Goal: Information Seeking & Learning: Find specific fact

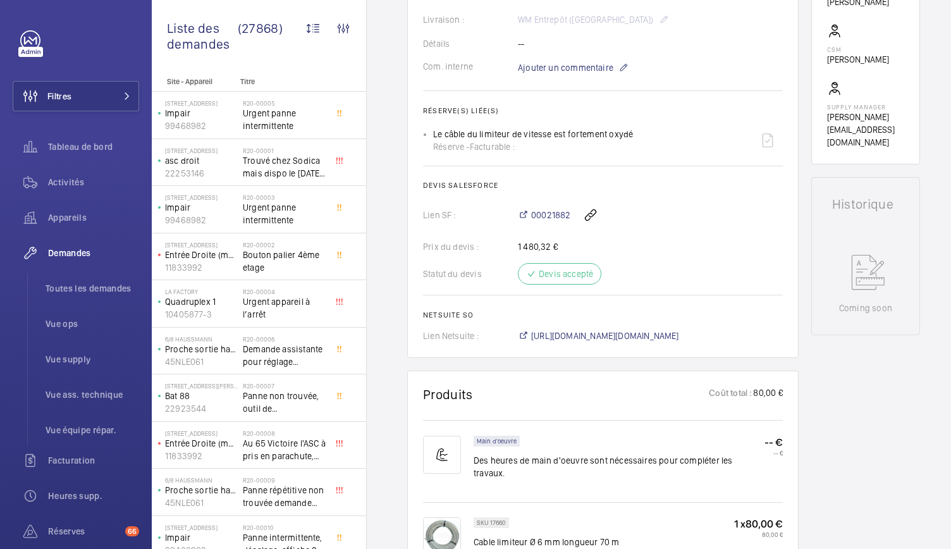
scroll to position [417, 0]
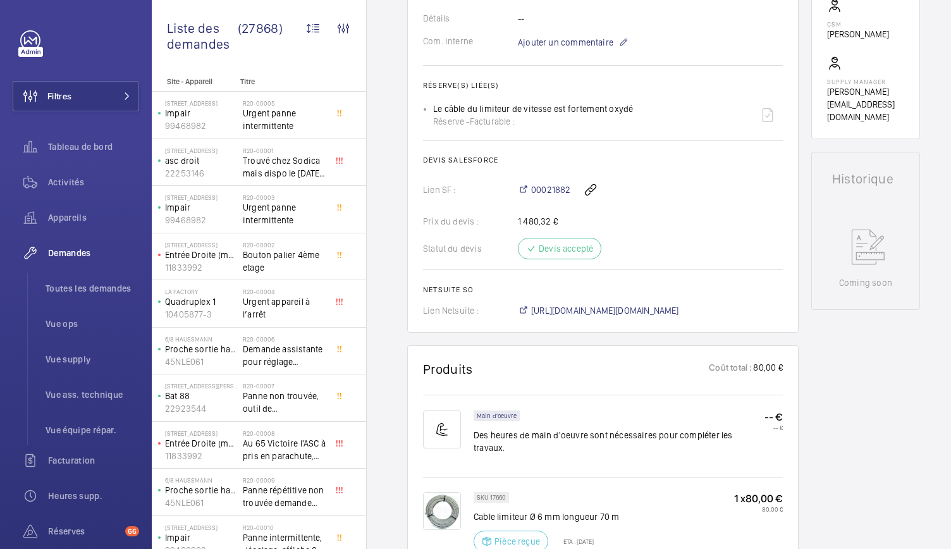
click at [549, 205] on div "00021882" at bounding box center [650, 189] width 265 height 30
click at [549, 196] on span "00021882" at bounding box center [550, 189] width 39 height 13
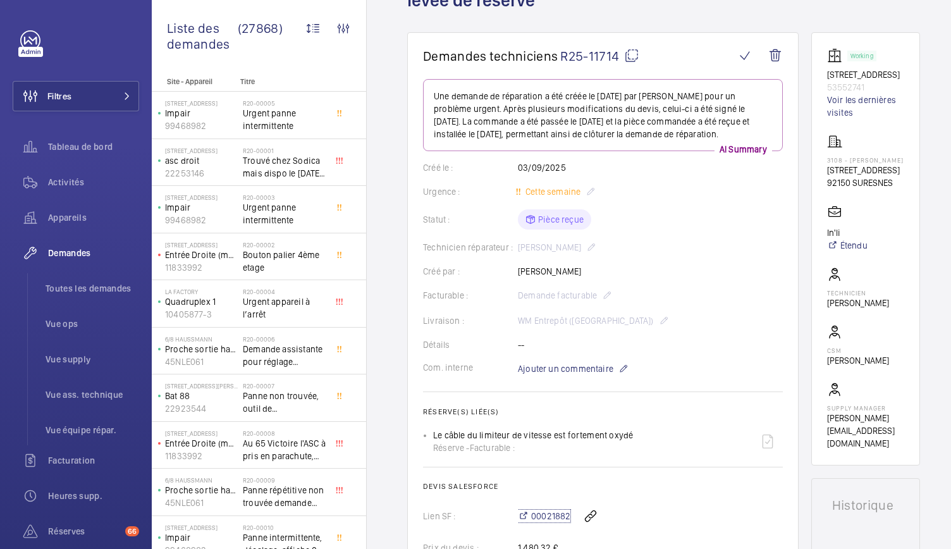
scroll to position [0, 0]
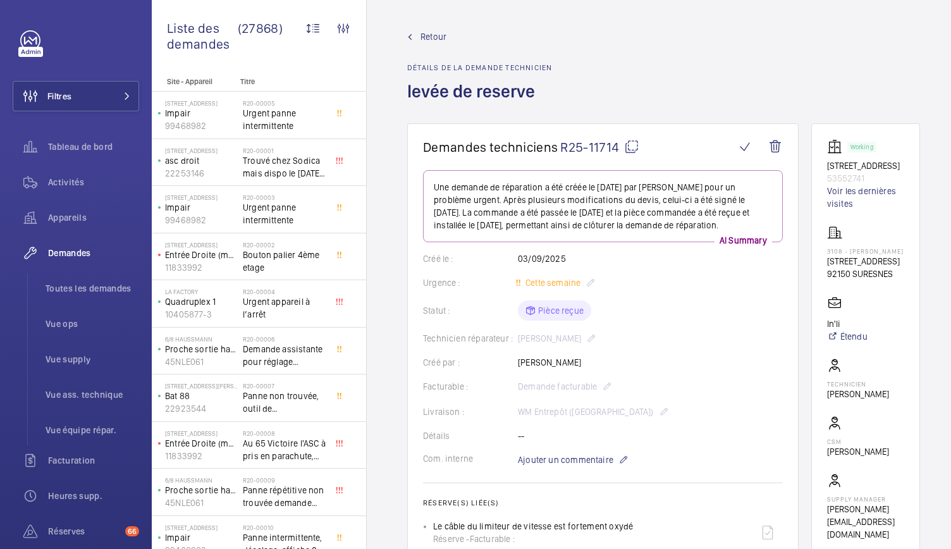
click at [631, 145] on mat-icon at bounding box center [631, 146] width 15 height 15
drag, startPoint x: 827, startPoint y: 163, endPoint x: 873, endPoint y: 181, distance: 48.8
click at [873, 181] on wm-front-card "Working 3 Rue Pagès 53552741 Voir les dernières visites 3108 - SURESNES GALIENI…" at bounding box center [865, 339] width 109 height 433
copy div "3 Rue Pagès 53552741"
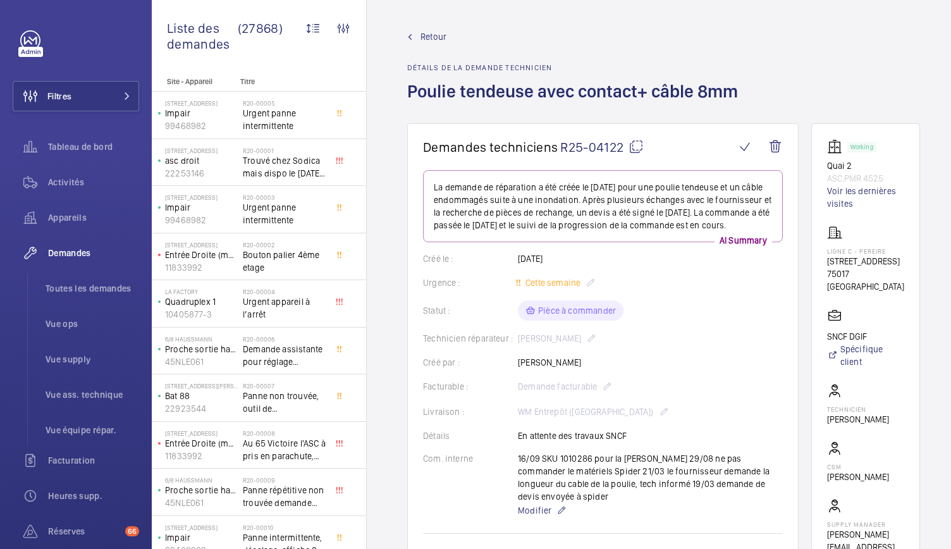
click at [464, 85] on h1 "Poulie tendeuse avec contact+ câble 8mm" at bounding box center [576, 102] width 338 height 44
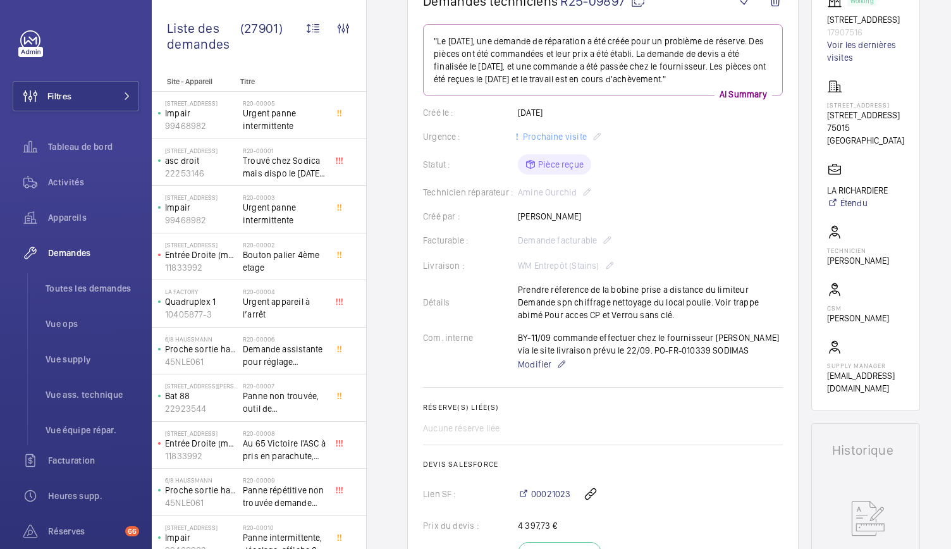
scroll to position [149, 0]
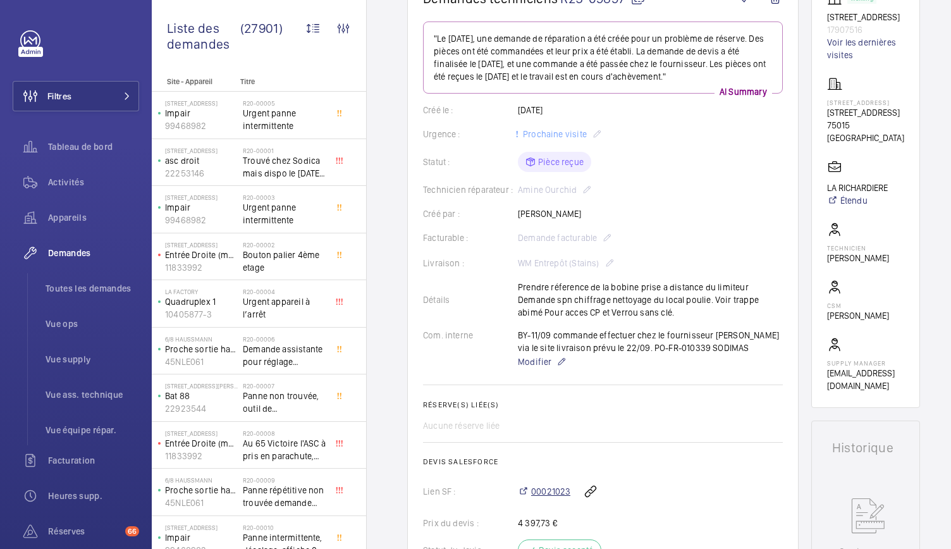
click at [552, 494] on span "00021023" at bounding box center [550, 491] width 39 height 13
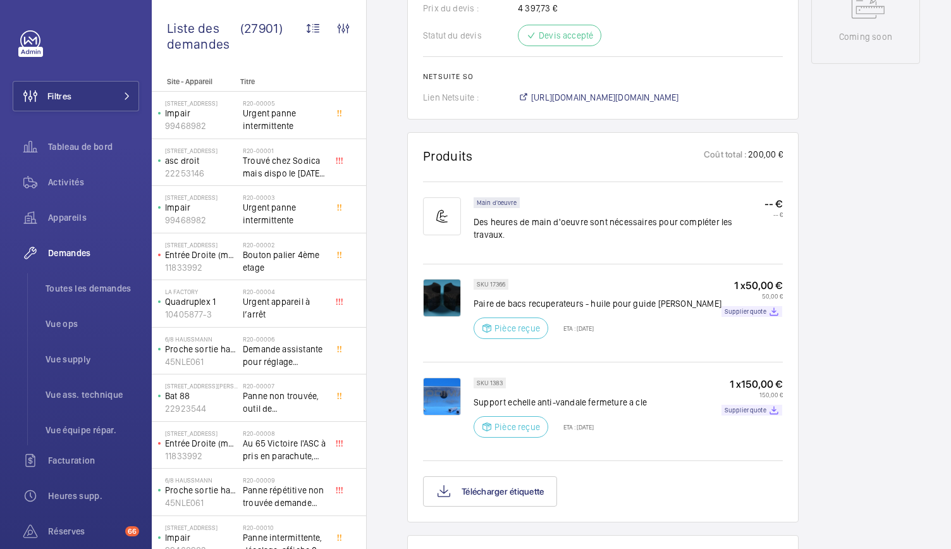
scroll to position [669, 0]
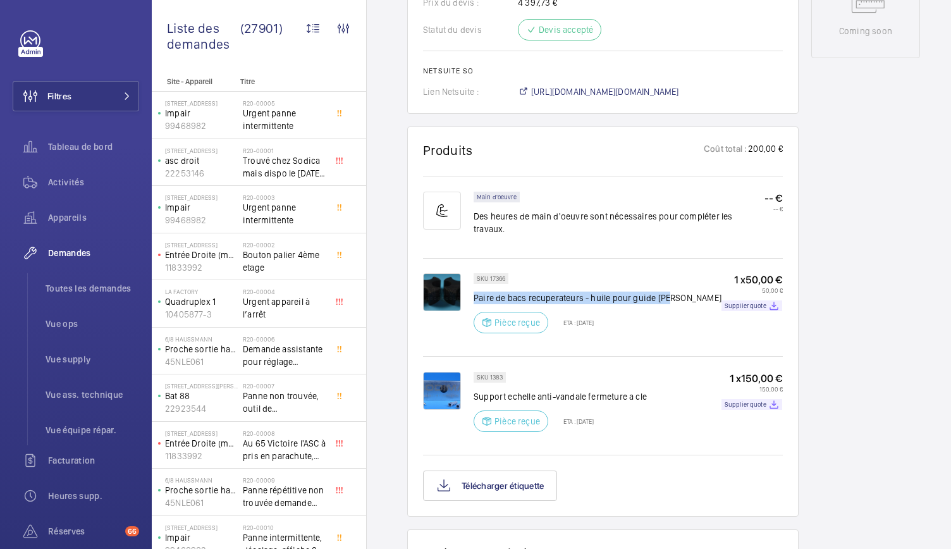
drag, startPoint x: 474, startPoint y: 285, endPoint x: 681, endPoint y: 279, distance: 206.8
click at [681, 279] on div "SKU 17366 Paire de bacs recuperateurs - huile pour guide ron Pièce reçue ETA : …" at bounding box center [627, 307] width 309 height 68
copy p "Paire de bacs recuperateurs - huile pour guide ron"
drag, startPoint x: 474, startPoint y: 381, endPoint x: 656, endPoint y: 382, distance: 182.0
click at [656, 382] on div "SKU 1383 Support echelle anti-vandale fermeture a cle Pièce reçue ETA : 22 sept…" at bounding box center [627, 406] width 309 height 68
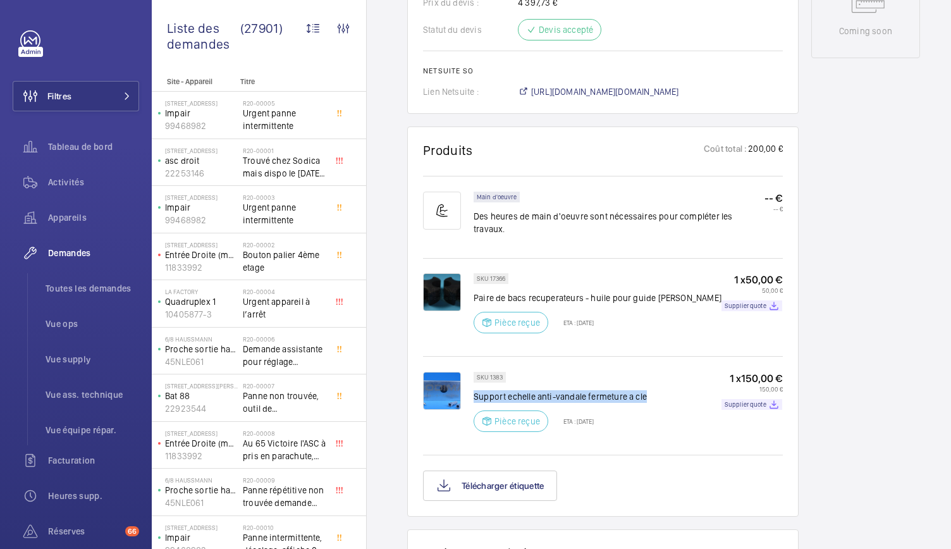
copy p "Support echelle anti-vandale fermeture a cle"
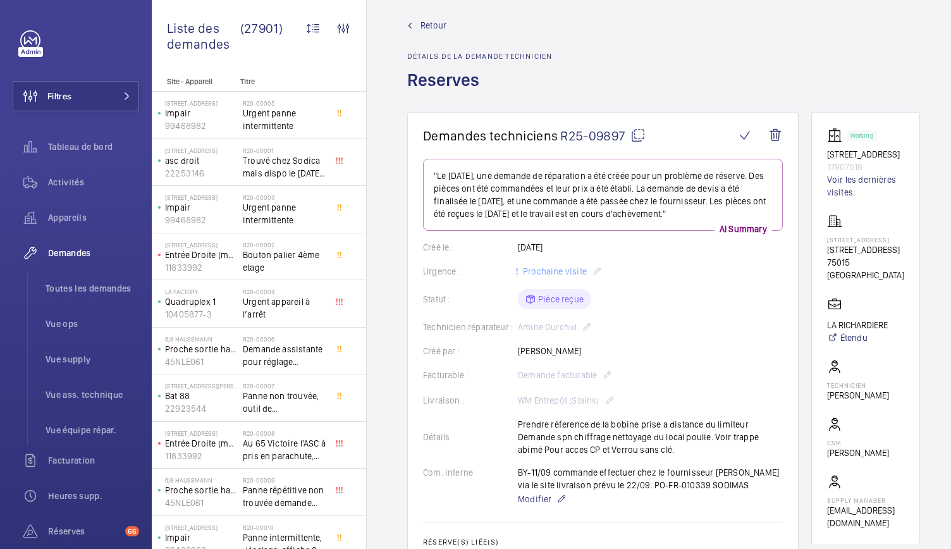
scroll to position [0, 0]
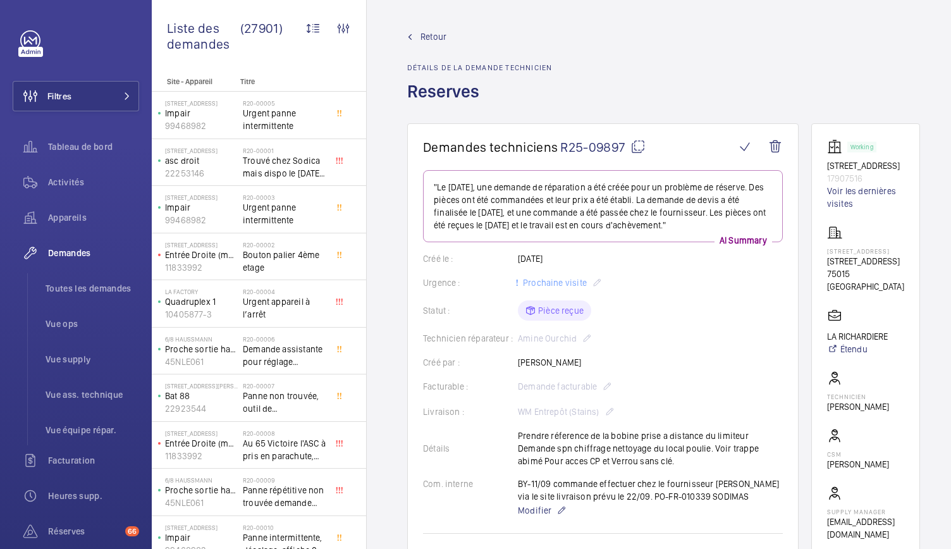
click at [641, 150] on mat-icon at bounding box center [637, 146] width 15 height 15
copy p "Support echelle anti-vandale fermeture a cle"
drag, startPoint x: 828, startPoint y: 159, endPoint x: 885, endPoint y: 178, distance: 60.0
click at [885, 178] on wm-front-card "Working 1 rue Marmontel 17907516 Voir les dernières visites 1 Rue Marmontel 1 R…" at bounding box center [865, 339] width 109 height 433
click at [885, 178] on p "17907516" at bounding box center [865, 178] width 77 height 13
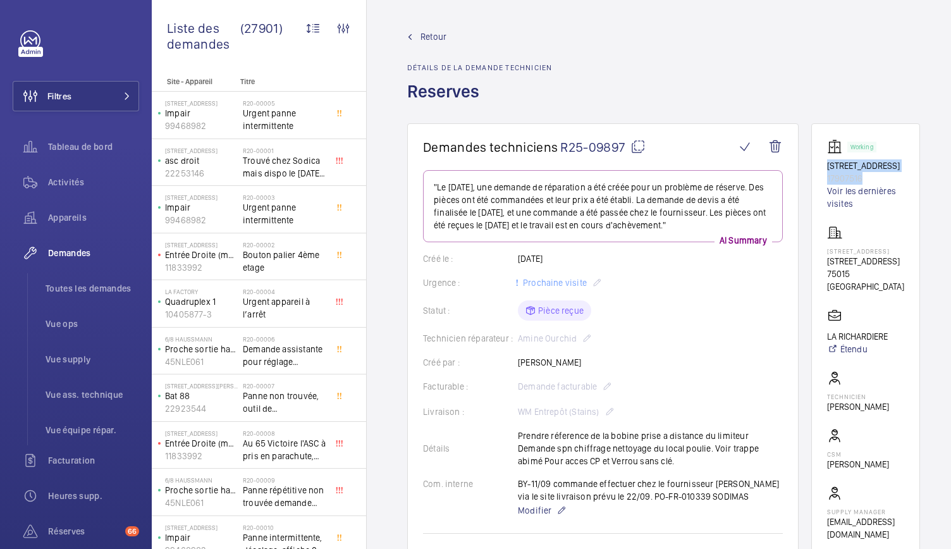
drag, startPoint x: 885, startPoint y: 178, endPoint x: 828, endPoint y: 171, distance: 57.2
click at [828, 171] on wm-front-card "Working 1 rue Marmontel 17907516 Voir les dernières visites 1 Rue Marmontel 1 R…" at bounding box center [865, 339] width 109 height 433
copy div "1 rue Marmontel 17907516"
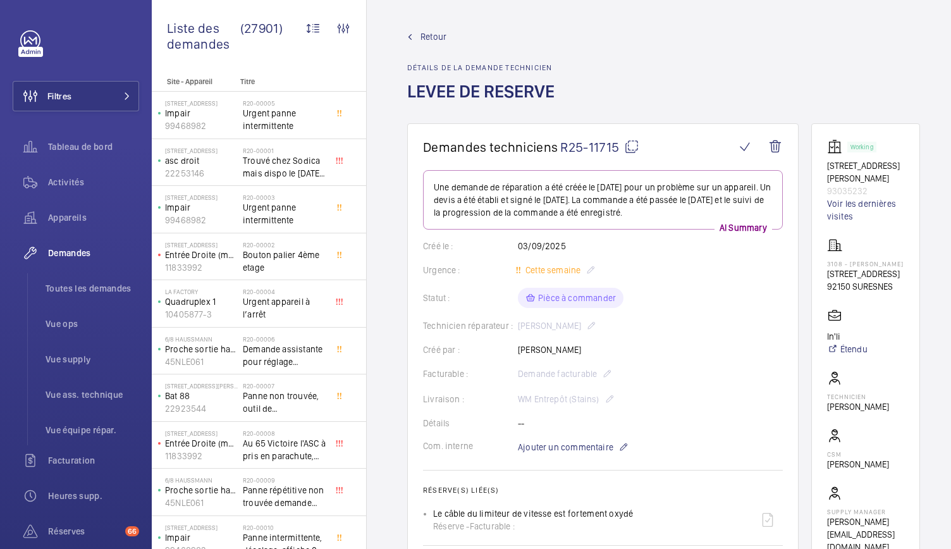
click at [632, 139] on mat-icon at bounding box center [631, 146] width 15 height 15
drag, startPoint x: 827, startPoint y: 157, endPoint x: 893, endPoint y: 165, distance: 66.2
click at [893, 165] on wm-front-card "Working 12 Rue Ledru Rollin 93035232 Voir les dernières visites 3108 - SURESNES…" at bounding box center [865, 346] width 109 height 446
copy div "12 Rue Ledru Rollin 93035232"
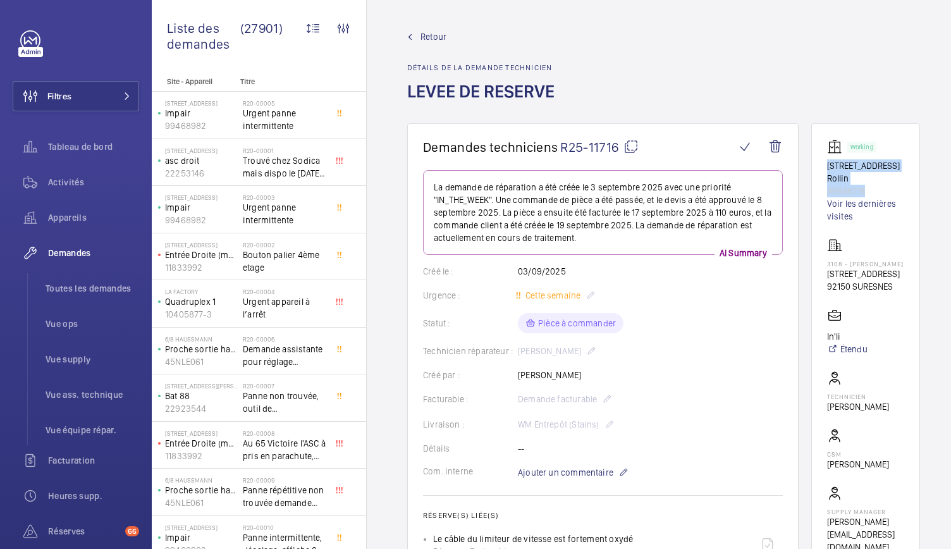
drag, startPoint x: 826, startPoint y: 165, endPoint x: 882, endPoint y: 189, distance: 61.8
click at [882, 189] on wm-front-card "Working [STREET_ADDRESS] Rollin 96698716 Voir les dernières visites 3108 - SURE…" at bounding box center [865, 346] width 109 height 446
copy div "[STREET_ADDRESS][PERSON_NAME]"
